Goal: Transaction & Acquisition: Purchase product/service

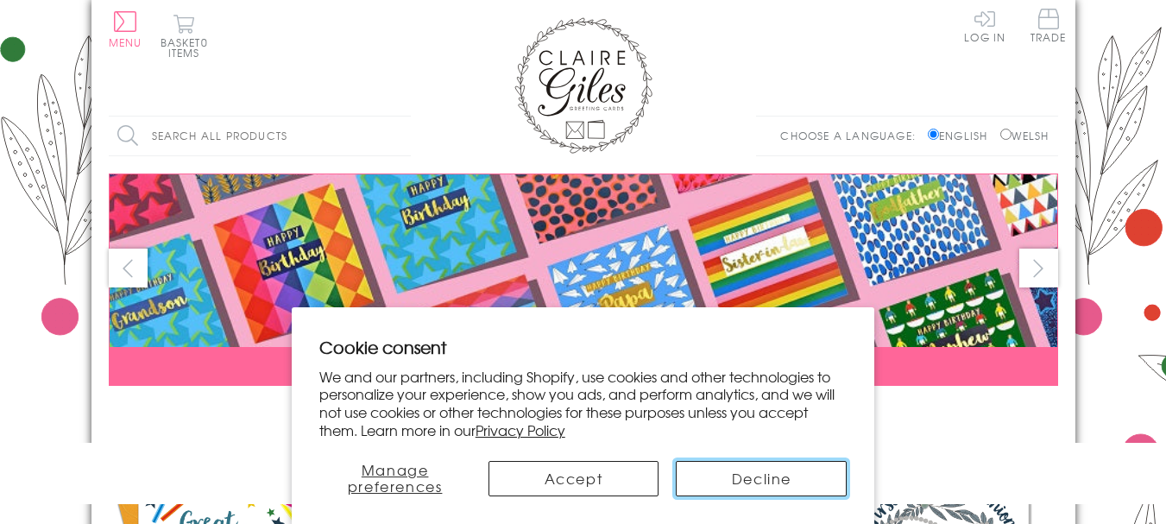
click at [753, 477] on button "Decline" at bounding box center [761, 478] width 171 height 35
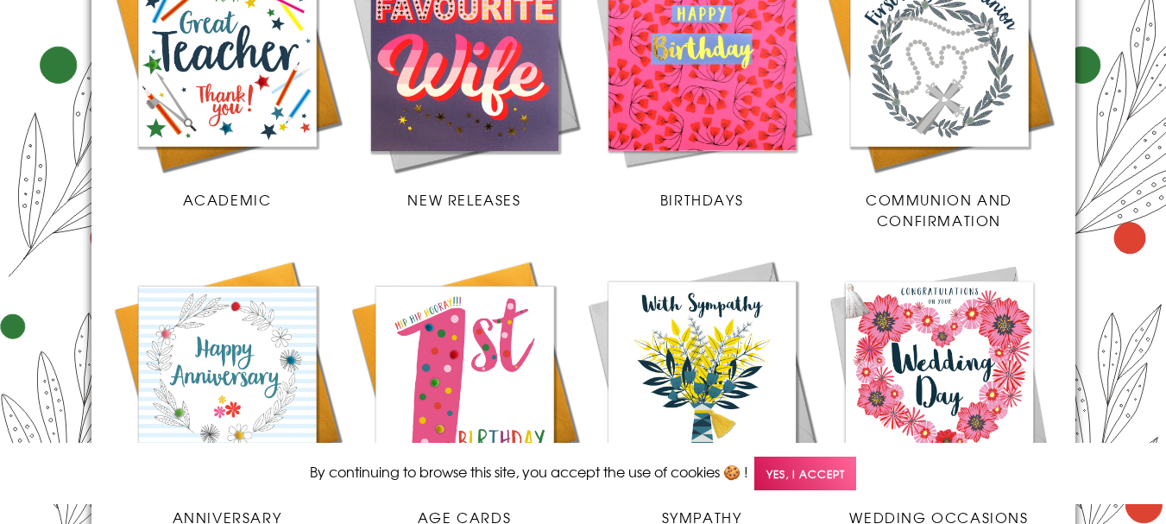
scroll to position [470, 0]
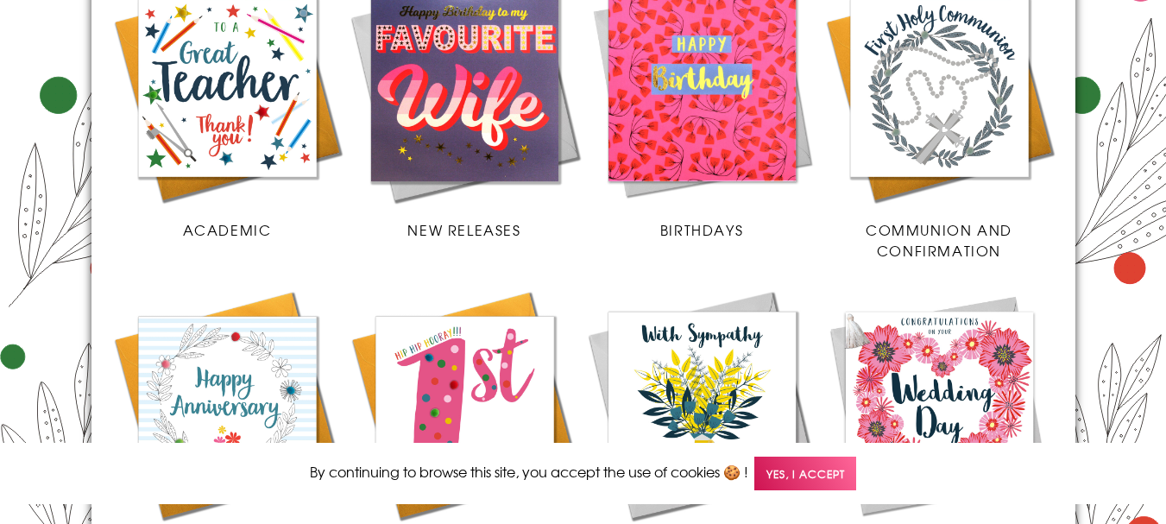
click at [216, 86] on img at bounding box center [227, 87] width 237 height 237
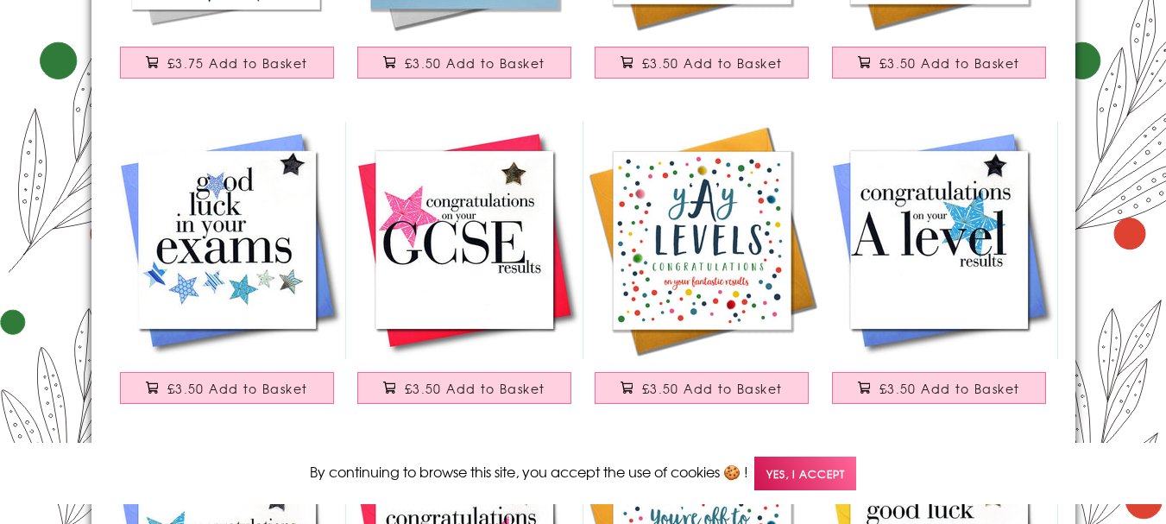
scroll to position [2071, 0]
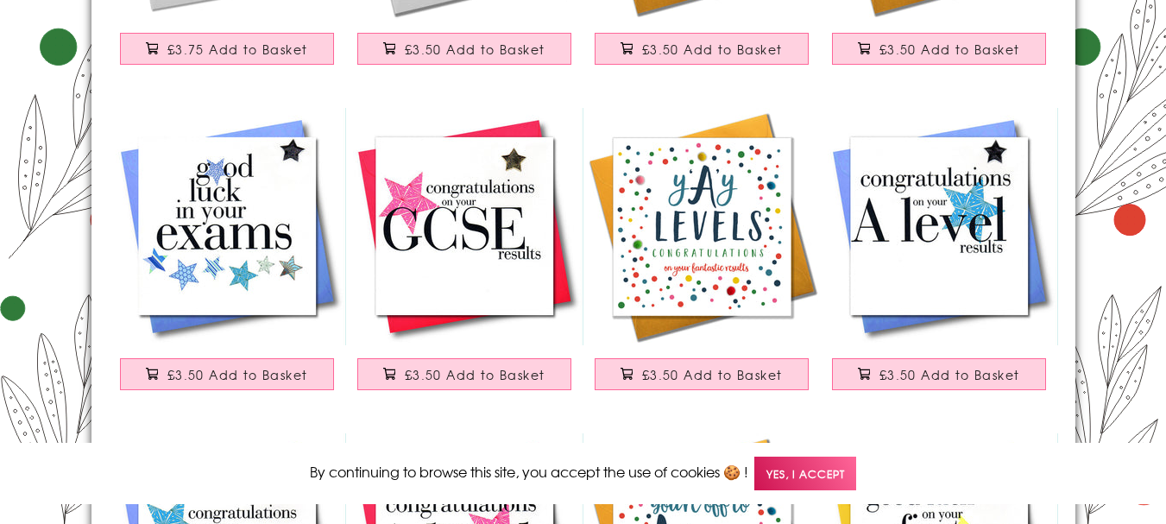
click at [943, 286] on img at bounding box center [939, 226] width 237 height 237
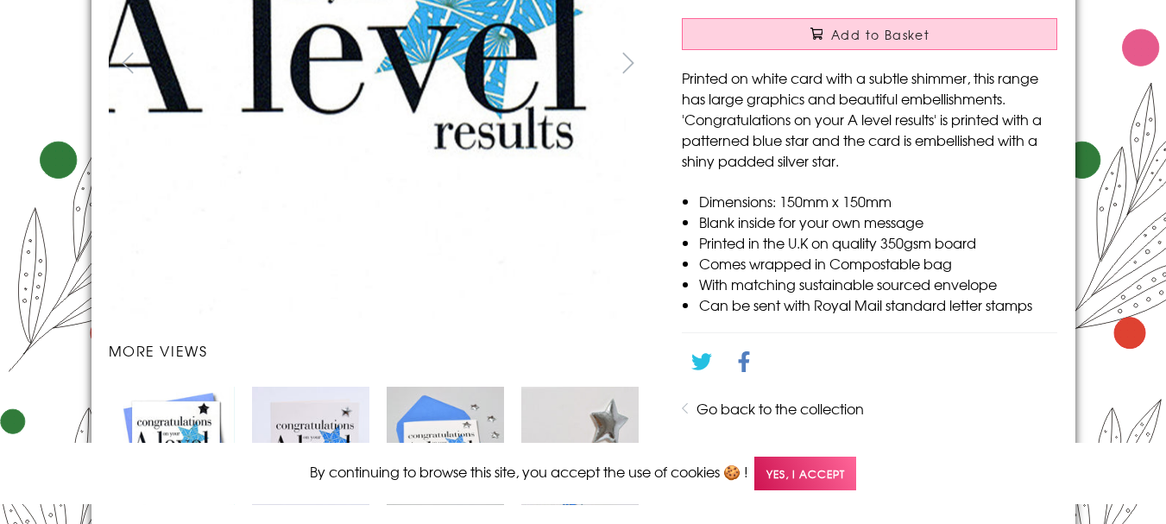
scroll to position [307, 0]
